Goal: Task Accomplishment & Management: Manage account settings

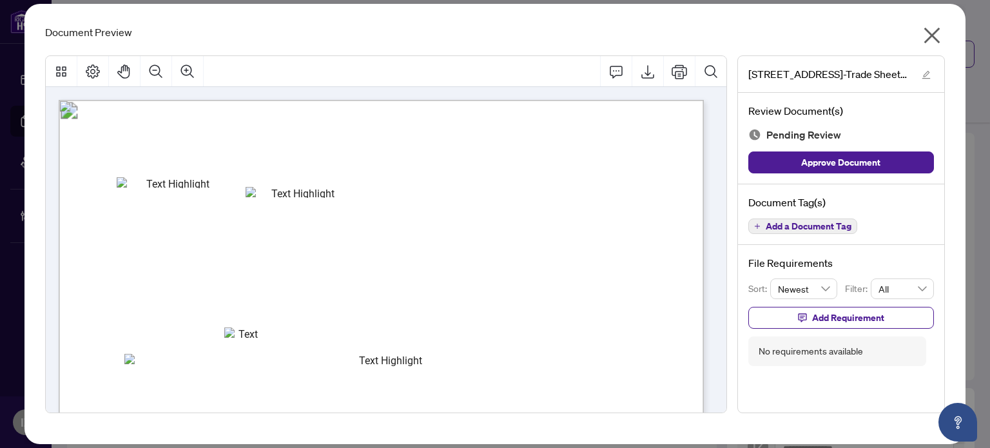
click at [954, 29] on div "Document Preview 896 Eglinton Ave 306-Trade Sheet- Shay to Review.pdf Review Do…" at bounding box center [494, 224] width 941 height 440
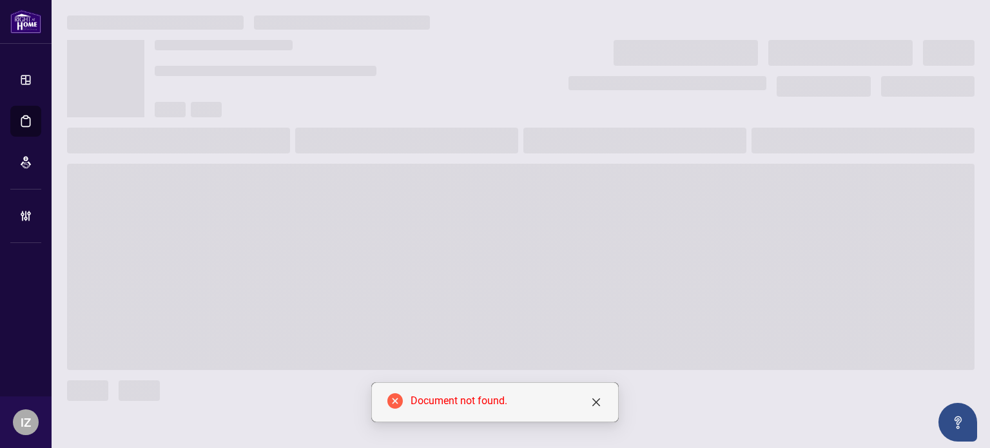
click at [928, 28] on div at bounding box center [521, 22] width 908 height 14
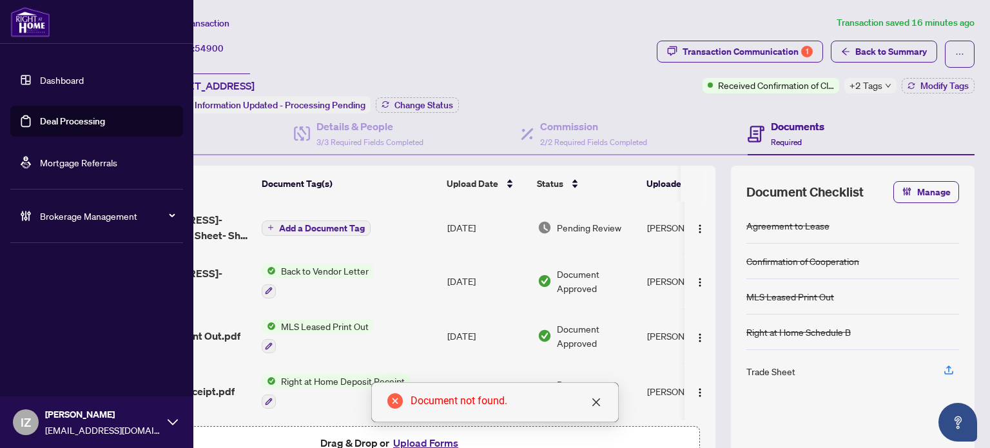
click at [40, 127] on link "Deal Processing" at bounding box center [72, 121] width 65 height 12
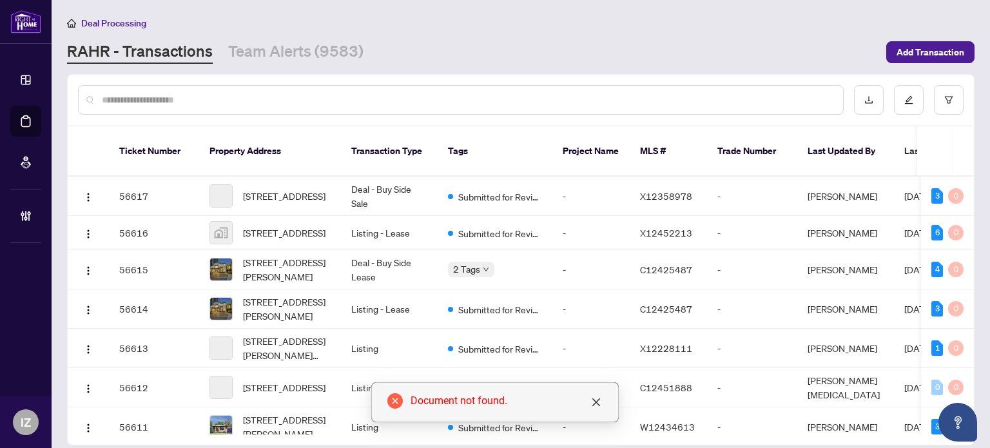
click at [217, 90] on div at bounding box center [461, 100] width 766 height 30
click at [215, 90] on div at bounding box center [461, 100] width 766 height 30
click at [215, 100] on input "text" at bounding box center [467, 100] width 731 height 14
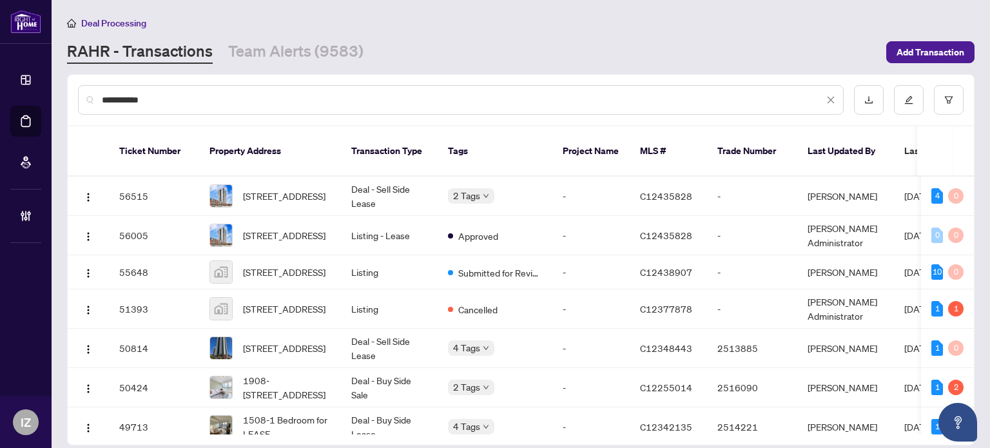
click at [217, 104] on input "**********" at bounding box center [463, 100] width 722 height 14
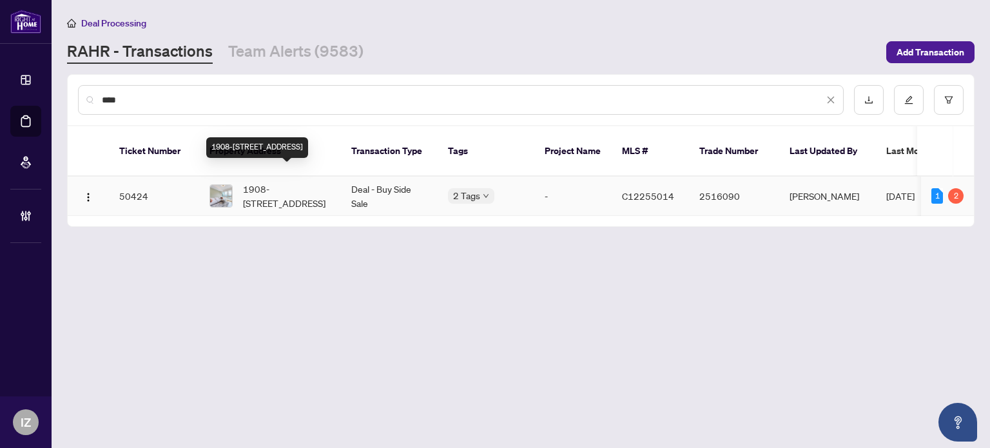
click at [253, 183] on span "1908-55 Regent Park Blvd, Toronto, Ontario M5A 0C2, Canada" at bounding box center [287, 196] width 88 height 28
click at [295, 90] on div "****" at bounding box center [461, 100] width 766 height 30
drag, startPoint x: 295, startPoint y: 90, endPoint x: 291, endPoint y: 98, distance: 9.2
click at [291, 98] on div "****" at bounding box center [461, 100] width 766 height 30
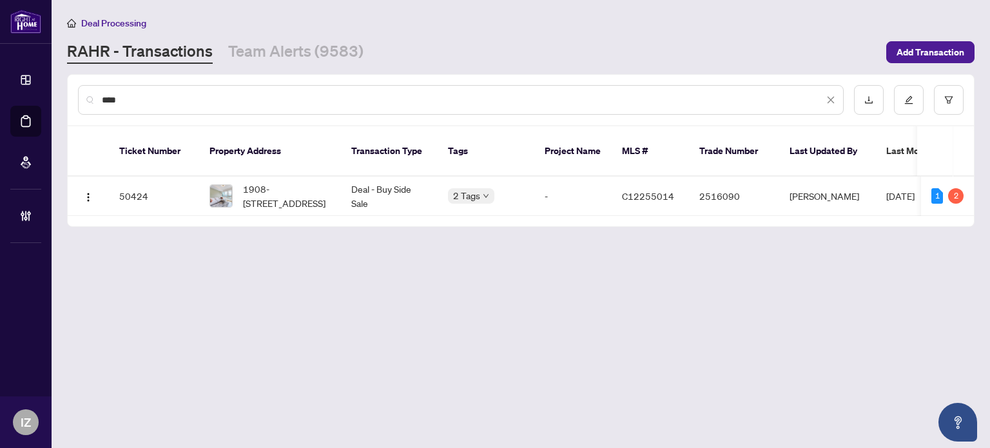
click at [291, 98] on input "****" at bounding box center [463, 100] width 722 height 14
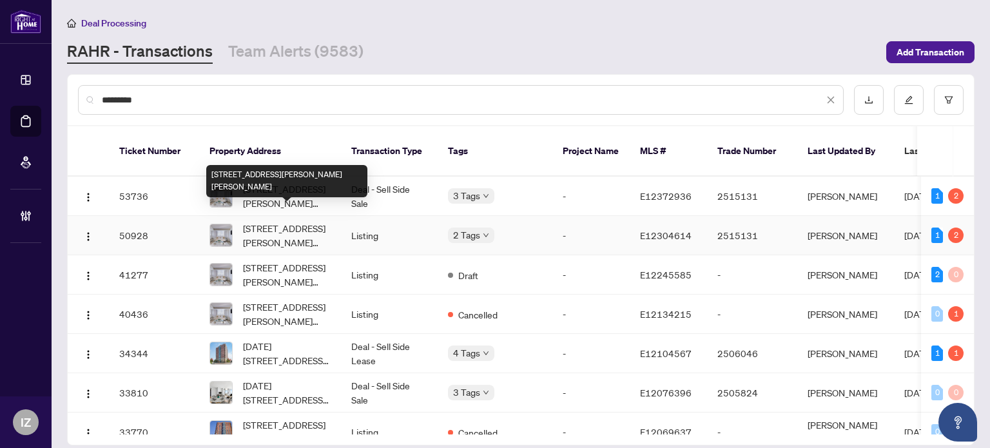
type input "*********"
click at [287, 221] on span "404-1625 Pickering Pkwy, Pickering, Ontario L1V 6Z6, Canada" at bounding box center [287, 235] width 88 height 28
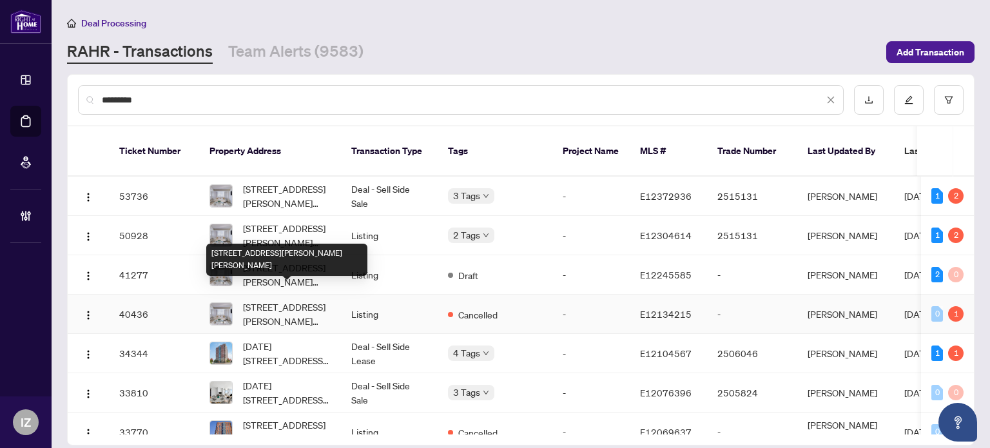
click at [281, 300] on span "404-1625 Pickering Pkwy, Pickering, Ontario L1V 6Z6, Canada" at bounding box center [287, 314] width 88 height 28
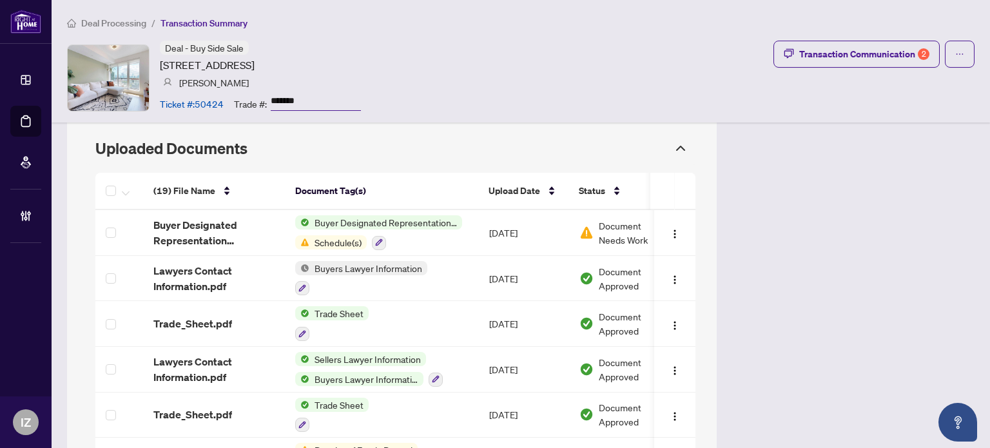
scroll to position [1153, 0]
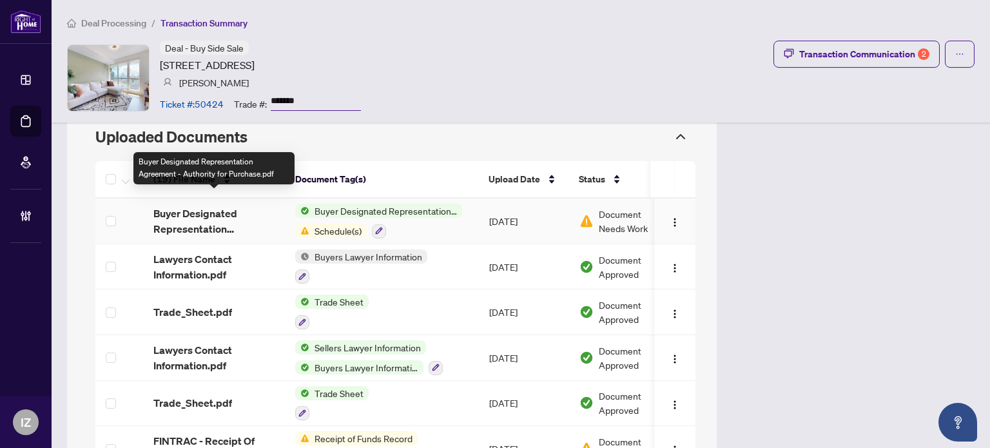
click at [242, 208] on span "Buyer Designated Representation Agreement - Authority for Purchase.pdf" at bounding box center [213, 221] width 121 height 31
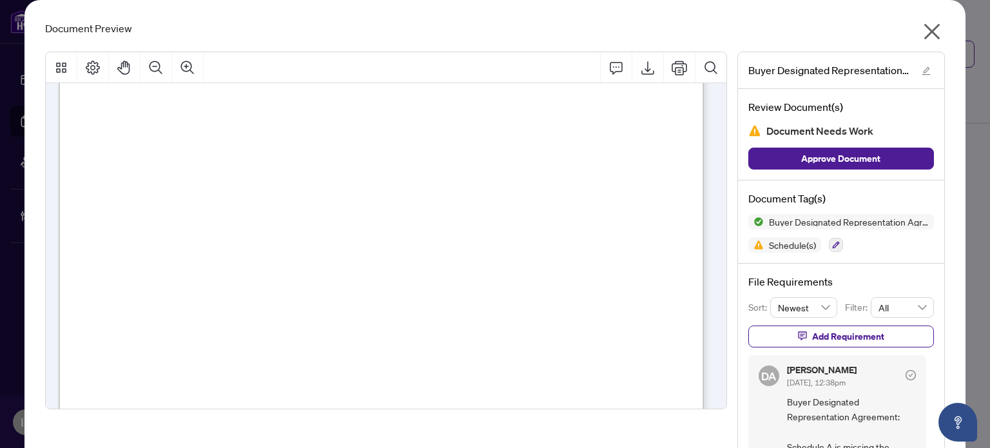
scroll to position [2550, 0]
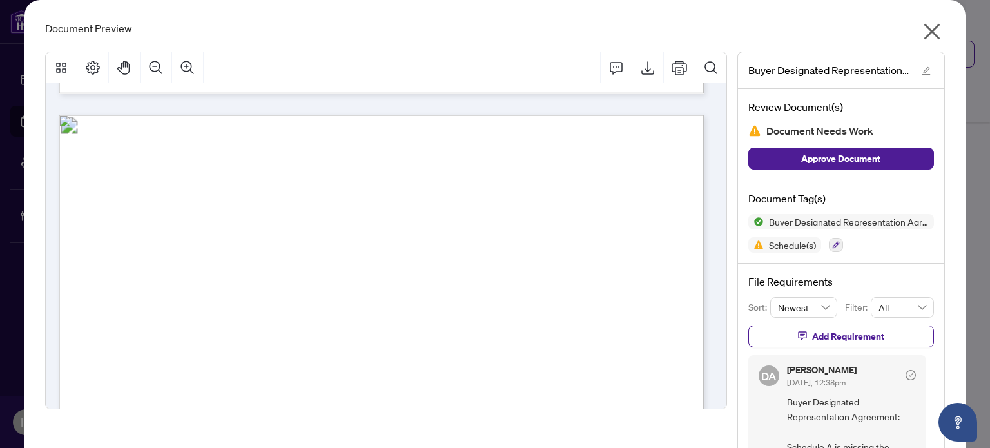
drag, startPoint x: 911, startPoint y: 23, endPoint x: 924, endPoint y: 28, distance: 14.3
click at [924, 28] on div "Document Preview Buyer Designated Representation Agreement - Authority for Purc…" at bounding box center [494, 279] width 941 height 558
click at [924, 28] on icon "close" at bounding box center [932, 32] width 16 height 16
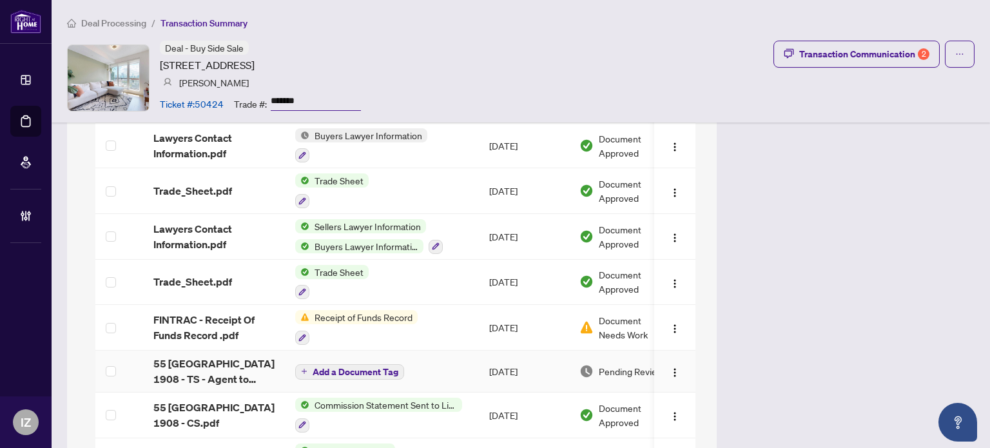
scroll to position [1294, 0]
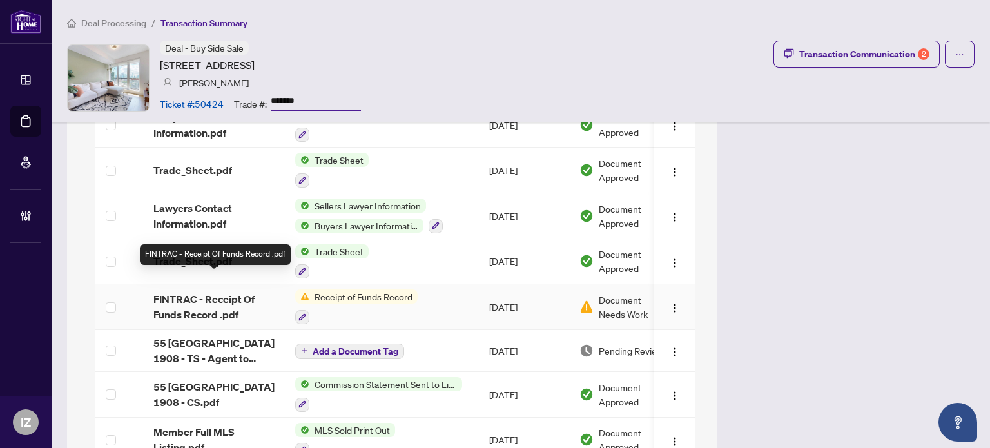
click at [229, 291] on span "FINTRAC - Receipt Of Funds Record .pdf" at bounding box center [213, 306] width 121 height 31
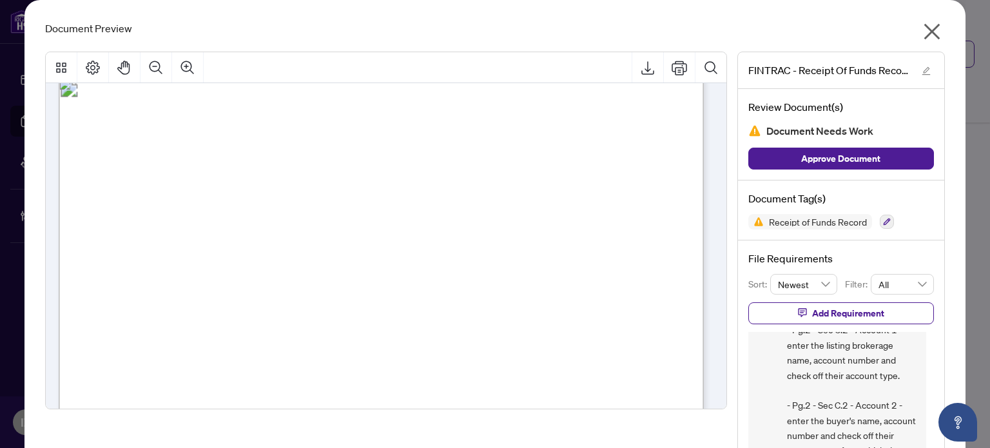
scroll to position [166, 0]
click at [893, 385] on span "COMPLIANCE - Receipt of funds Record - Form 635: - Pg.2 - Sec C.1 - enter the l…" at bounding box center [851, 334] width 129 height 256
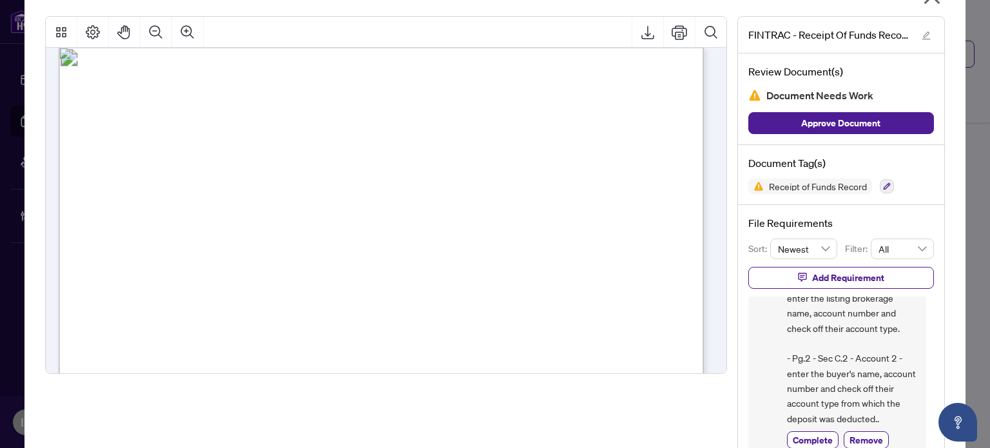
scroll to position [870, 0]
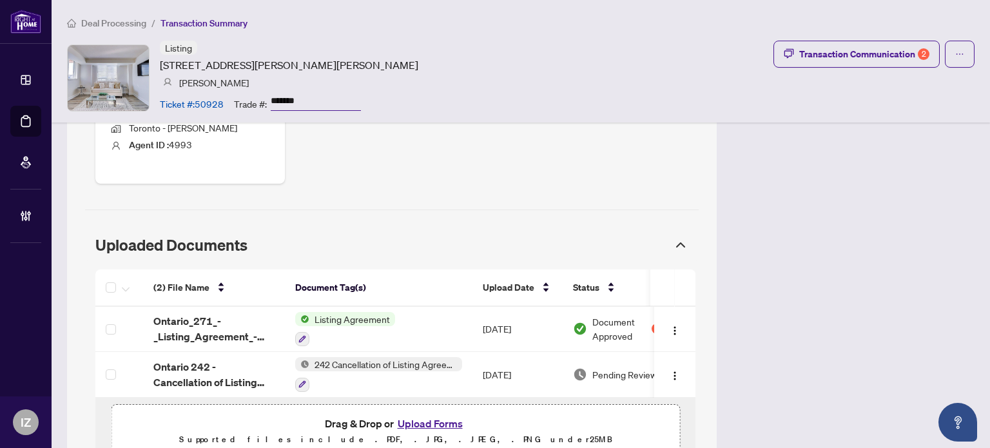
scroll to position [670, 0]
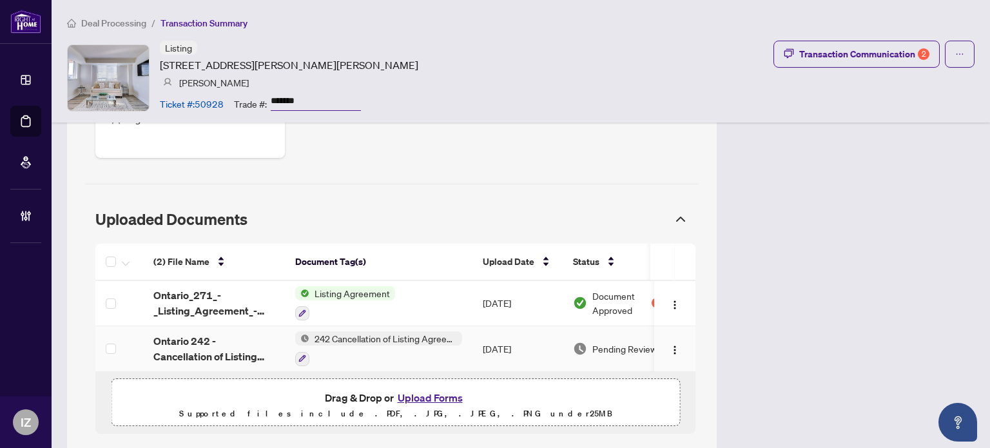
click at [400, 331] on span "242 Cancellation of Listing Agreement - Authority to Offer for Sale" at bounding box center [385, 338] width 153 height 14
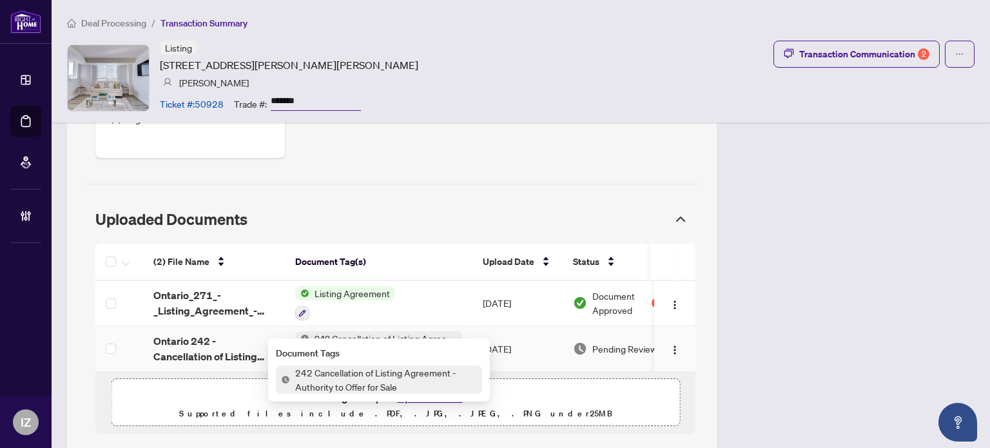
click at [395, 331] on span "242 Cancellation of Listing Agreement - Authority to Offer for Sale" at bounding box center [385, 338] width 153 height 14
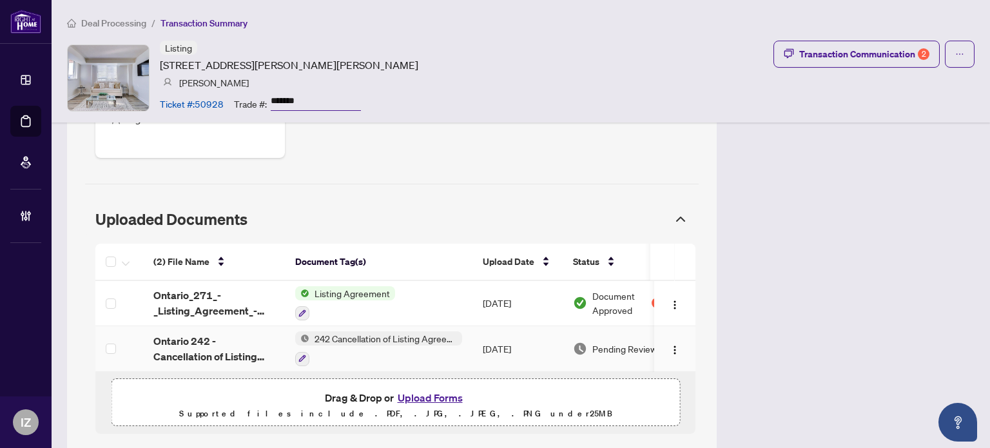
click at [391, 351] on div at bounding box center [378, 358] width 167 height 15
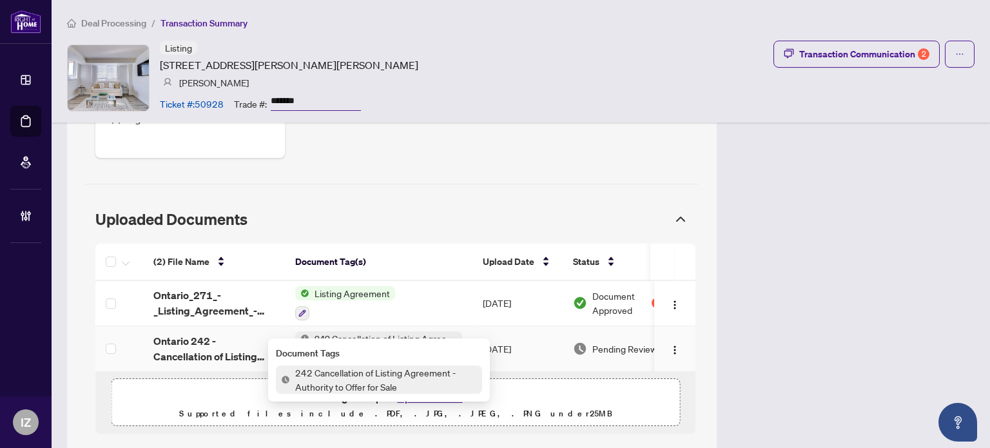
click at [389, 351] on div at bounding box center [378, 358] width 167 height 15
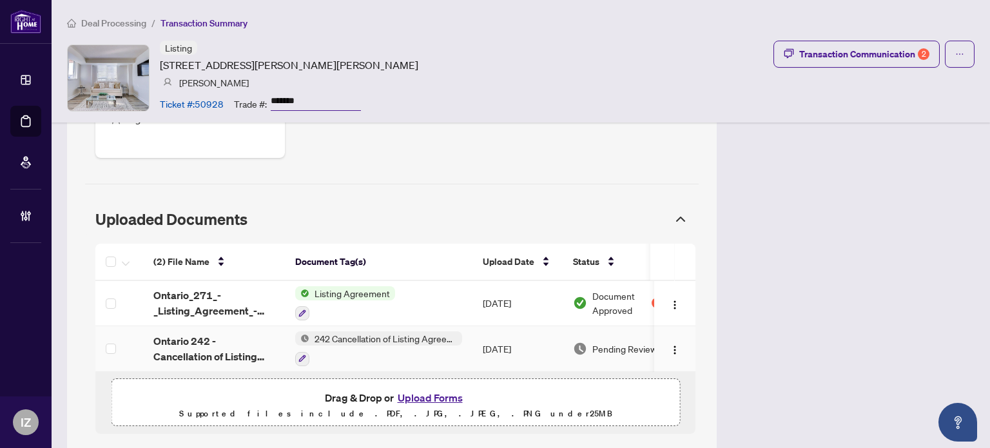
click at [131, 326] on td at bounding box center [119, 349] width 48 height 46
click at [155, 333] on span "Ontario 242 - Cancellation of Listing Agreement 1625 Pickering Parkway 404.pdf" at bounding box center [213, 348] width 121 height 31
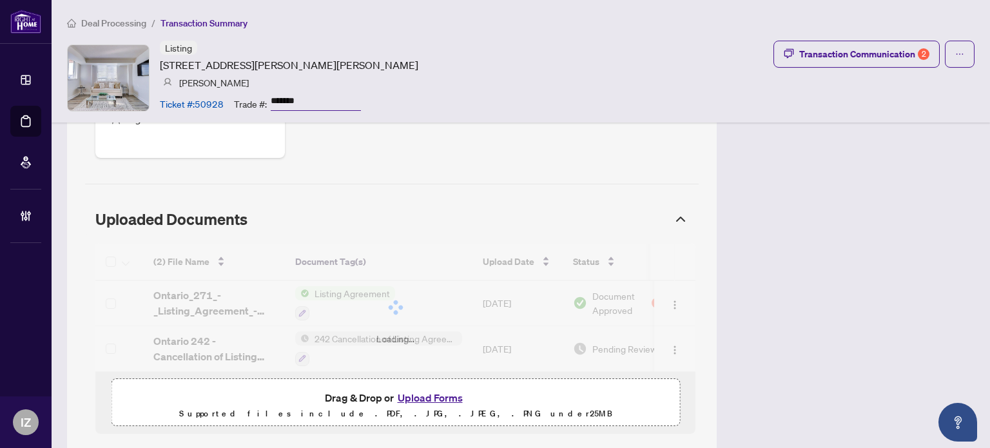
click at [155, 311] on body "Dashboard Deal Processing Mortgage Referrals Brokerage Management IZ Imran Zaid…" at bounding box center [495, 224] width 990 height 448
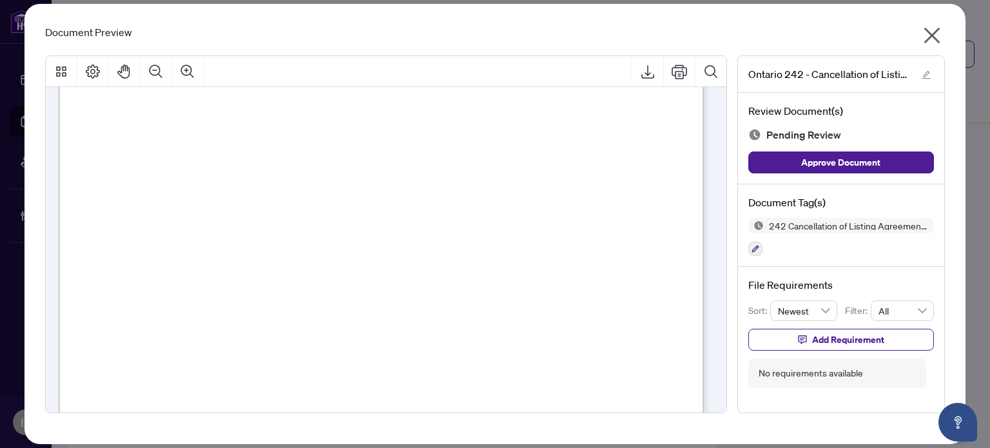
scroll to position [450, 0]
click at [932, 32] on icon "close" at bounding box center [932, 35] width 21 height 21
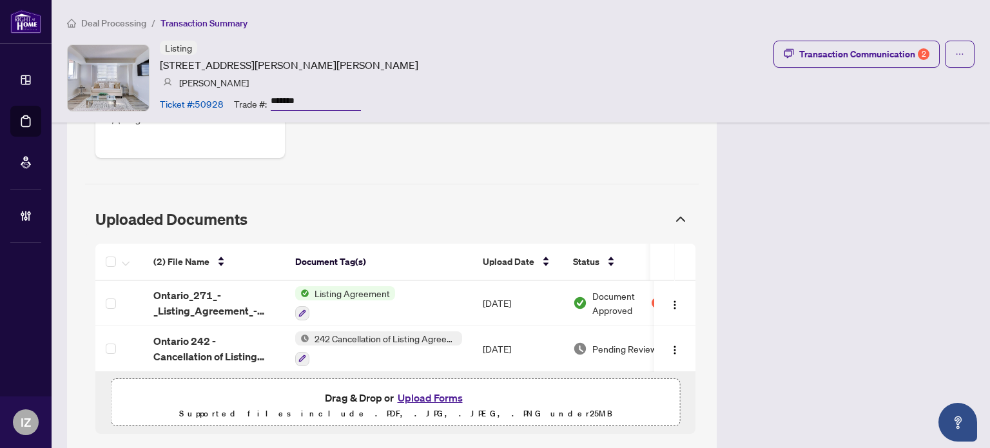
click at [868, 38] on div "Deal Processing / Transaction Summary Listing 1625 Pickering Pkwy, Pickering, O…" at bounding box center [521, 61] width 939 height 122
click at [864, 57] on div "Transaction Communication 2" at bounding box center [864, 54] width 130 height 21
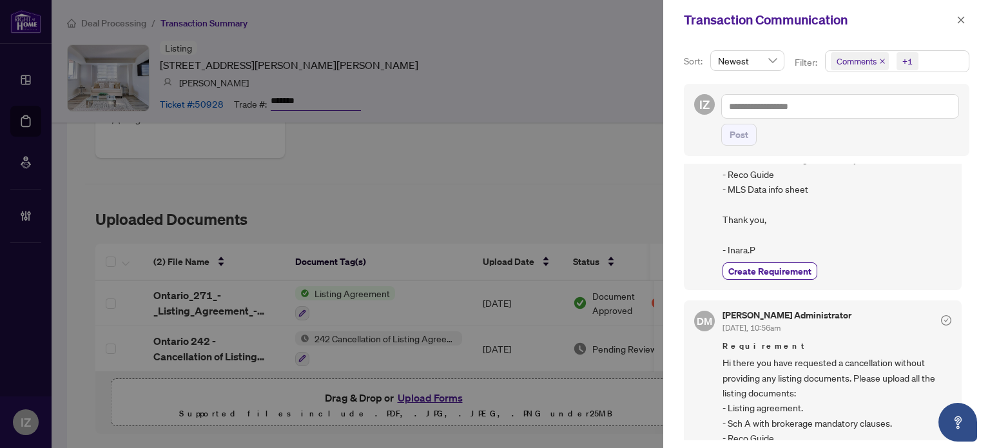
scroll to position [0, 0]
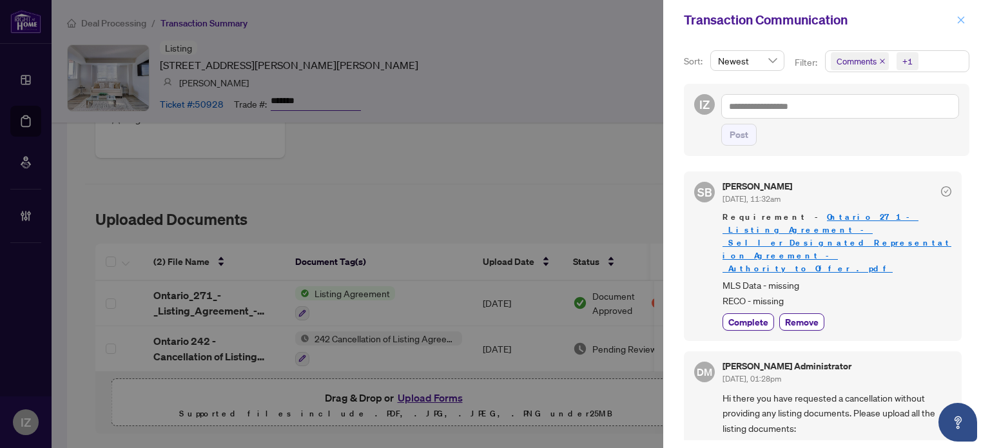
click at [966, 15] on button "button" at bounding box center [961, 19] width 17 height 15
